Goal: Task Accomplishment & Management: Manage account settings

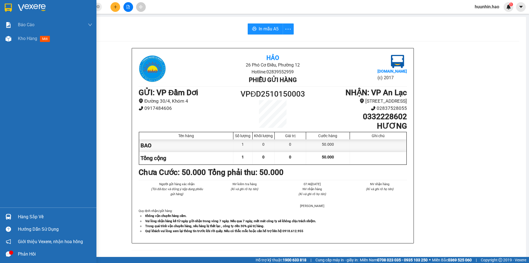
click at [25, 39] on span "Kho hàng" at bounding box center [27, 38] width 19 height 5
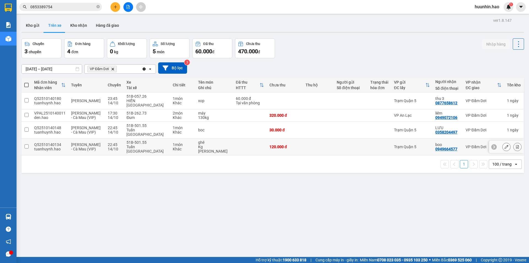
click at [334, 144] on td at bounding box center [351, 146] width 34 height 17
checkbox input "true"
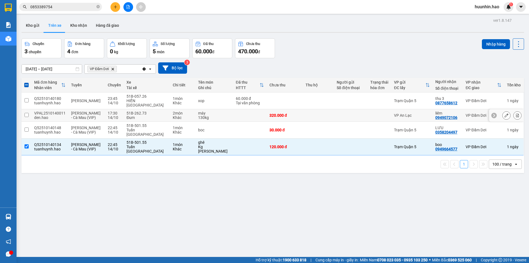
click at [399, 117] on td "VP An Lạc" at bounding box center [411, 115] width 41 height 12
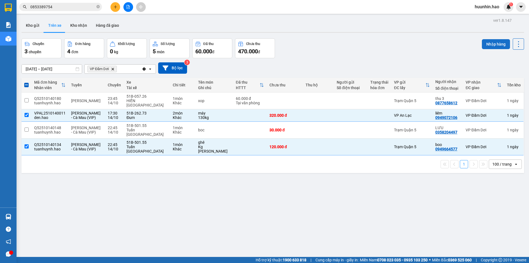
click at [487, 42] on button "Nhập hàng" at bounding box center [496, 44] width 28 height 10
checkbox input "false"
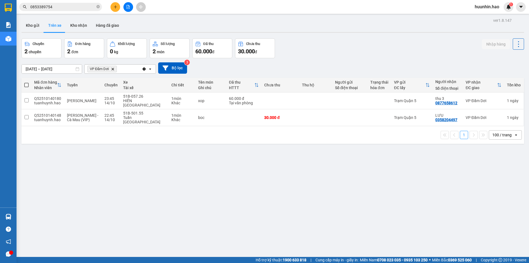
click at [426, 126] on div "1 100 / trang open" at bounding box center [273, 135] width 503 height 18
click at [423, 115] on div "Trạm Quận 5" at bounding box center [412, 117] width 36 height 4
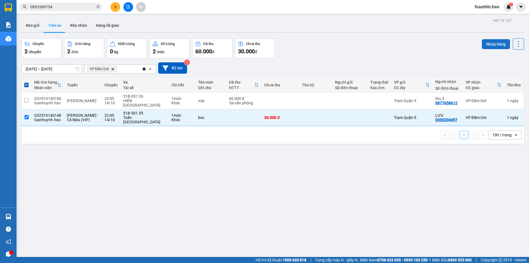
click at [493, 41] on button "Nhập hàng" at bounding box center [496, 44] width 28 height 10
checkbox input "false"
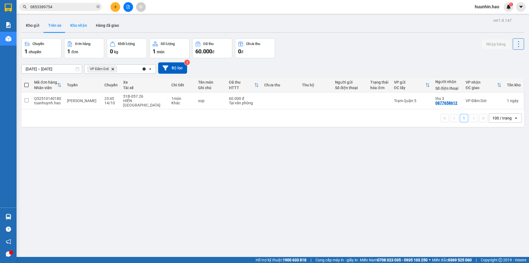
click at [87, 28] on button "Kho nhận" at bounding box center [79, 25] width 26 height 13
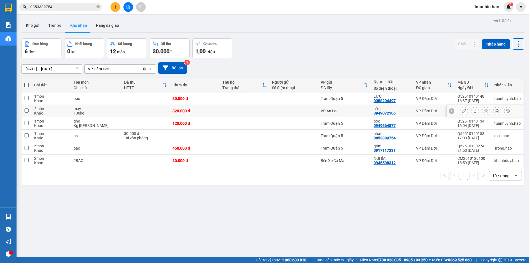
scroll to position [25, 0]
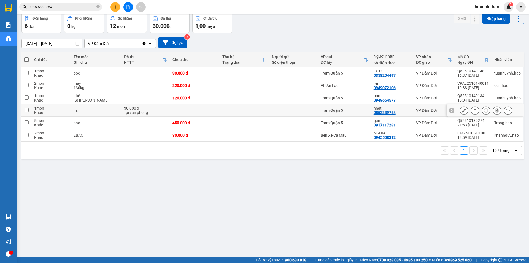
click at [473, 111] on button at bounding box center [475, 111] width 8 height 10
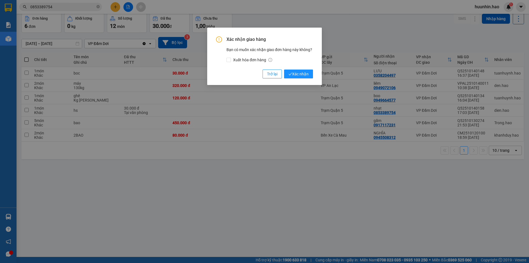
click at [305, 79] on div "Xác nhận giao hàng Bạn có muốn xác nhận giao đơn hàng này không? Xuất hóa đơn h…" at bounding box center [264, 56] width 115 height 57
click at [306, 75] on span "Xác nhận" at bounding box center [299, 74] width 20 height 6
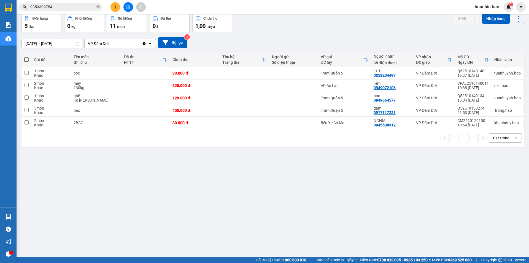
click at [496, 141] on div "10 / trang" at bounding box center [501, 138] width 17 height 6
click at [502, 200] on span "100 / trang" at bounding box center [499, 202] width 20 height 6
click at [63, 48] on div "ver 1.8.147 Kho gửi Trên xe Kho nhận Hàng đã giao Đơn hàng 5 đơn Khối lượng 0 k…" at bounding box center [272, 122] width 507 height 263
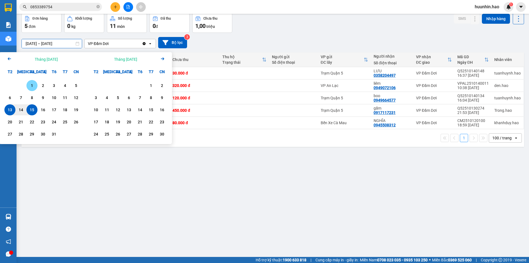
click at [34, 81] on div "1" at bounding box center [31, 85] width 11 height 11
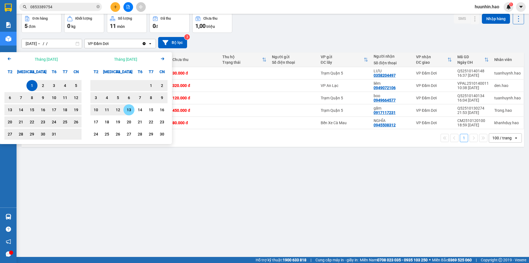
click at [129, 110] on div "13" at bounding box center [129, 109] width 8 height 7
type input "[DATE] – [DATE]"
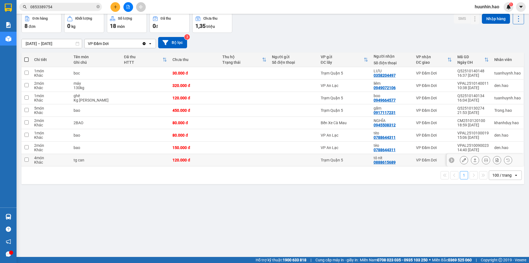
click at [473, 162] on icon at bounding box center [475, 160] width 4 height 4
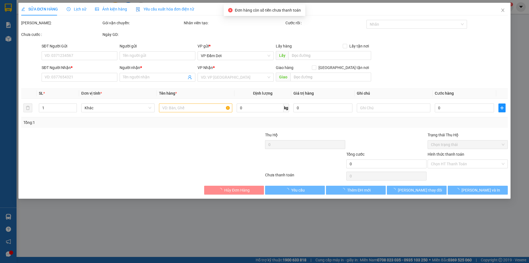
type input "0888615689"
type input "tô nít"
type input "120.000"
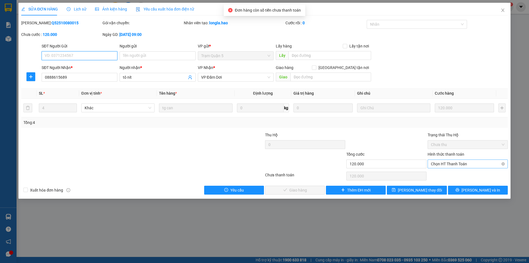
click at [443, 165] on span "Chọn HT Thanh Toán" at bounding box center [468, 164] width 74 height 8
click at [442, 174] on div "Tại văn phòng" at bounding box center [468, 175] width 74 height 6
type input "0"
click at [287, 192] on span "[PERSON_NAME] và Giao hàng" at bounding box center [302, 190] width 53 height 6
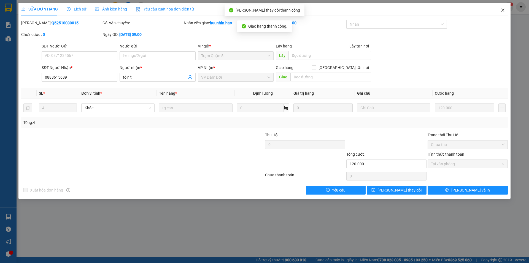
click at [503, 10] on icon "close" at bounding box center [503, 10] width 4 height 4
